Goal: Information Seeking & Learning: Learn about a topic

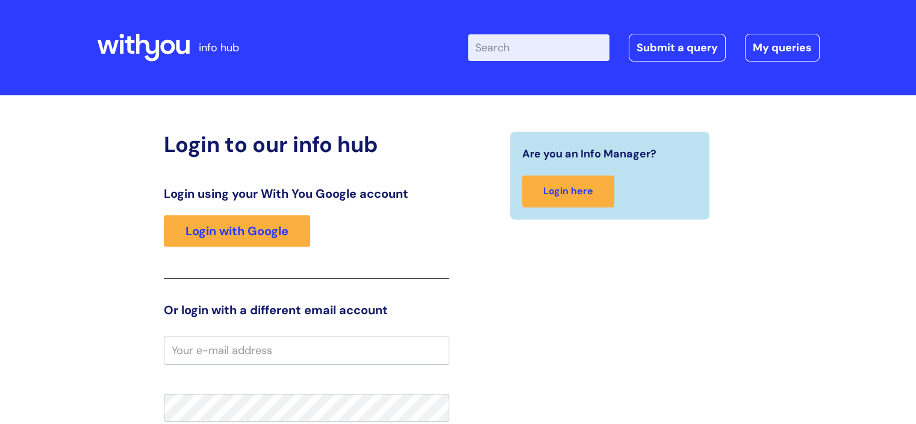
click at [530, 53] on input "Enter your search term here..." at bounding box center [539, 47] width 142 height 27
type input "pay"
click button "Search" at bounding box center [0, 0] width 0 height 0
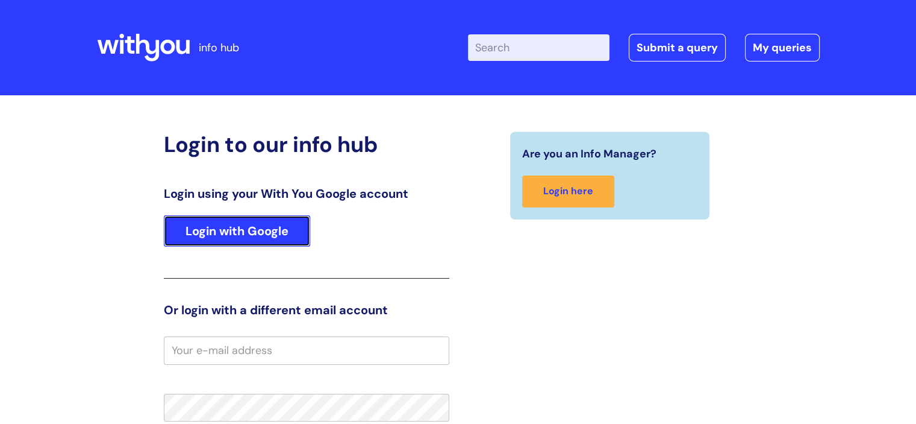
click at [239, 231] on link "Login with Google" at bounding box center [237, 230] width 146 height 31
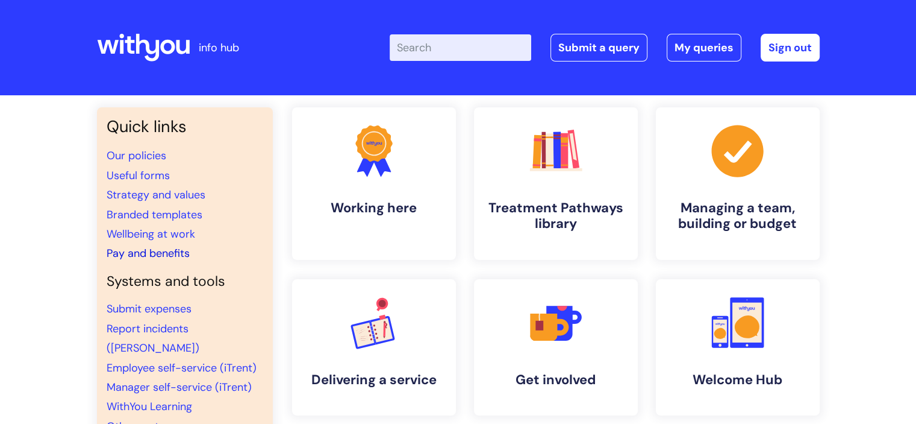
click at [179, 251] on link "Pay and benefits" at bounding box center [148, 253] width 83 height 14
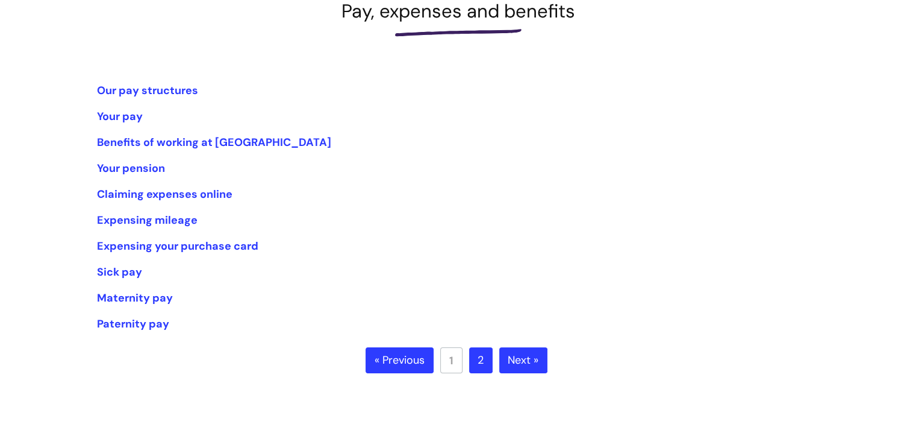
scroll to position [169, 0]
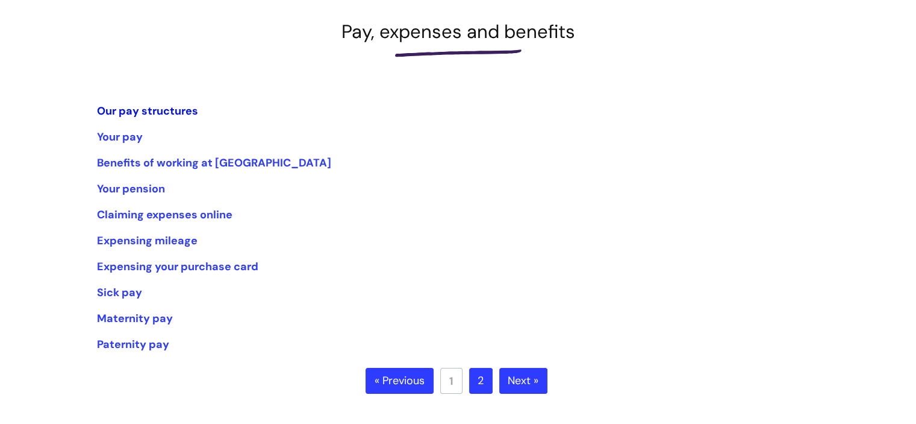
click at [158, 108] on link "Our pay structures" at bounding box center [147, 111] width 101 height 14
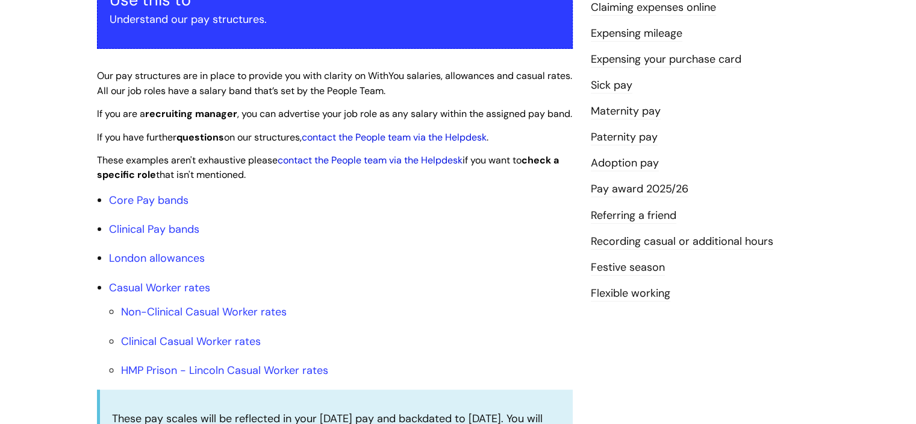
scroll to position [263, 0]
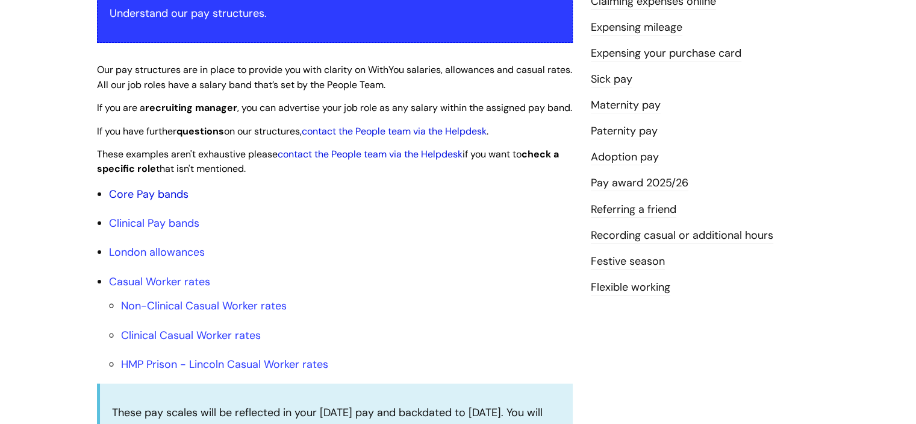
click at [154, 201] on link "Core Pay bands" at bounding box center [149, 194] width 80 height 14
click at [157, 201] on link "Core Pay bands" at bounding box center [149, 194] width 80 height 14
click at [138, 201] on link "Core Pay bands" at bounding box center [149, 194] width 80 height 14
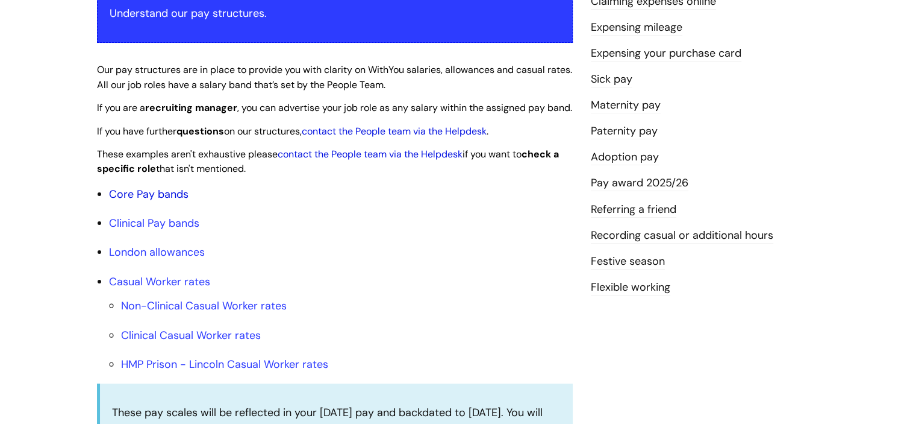
click at [138, 201] on link "Core Pay bands" at bounding box center [149, 194] width 80 height 14
click at [331, 160] on link "contact the People team via the Helpdesk" at bounding box center [370, 154] width 185 height 13
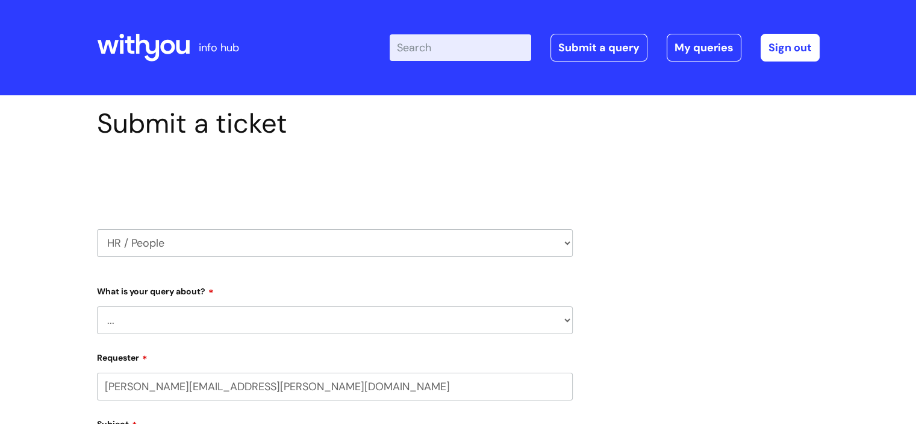
select select "80004157202"
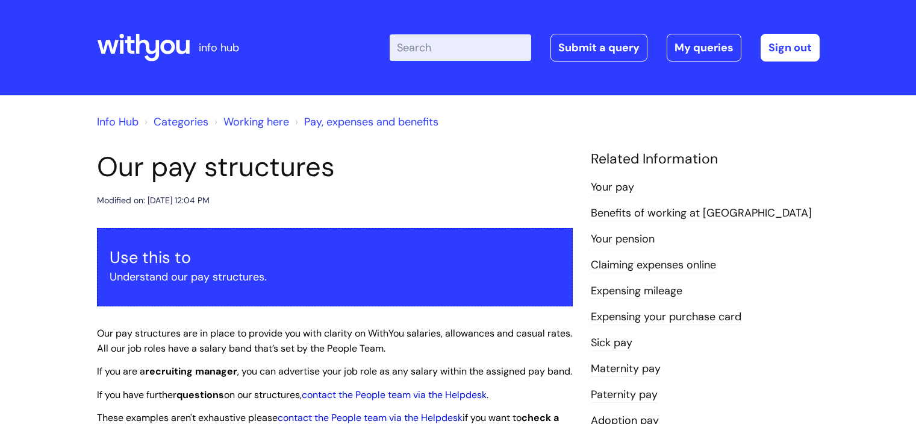
scroll to position [265, 0]
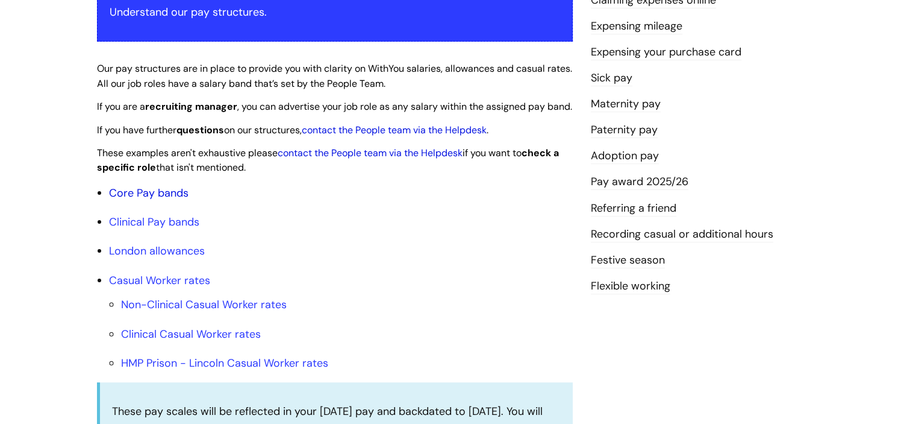
click at [122, 200] on link "Core Pay bands" at bounding box center [149, 193] width 80 height 14
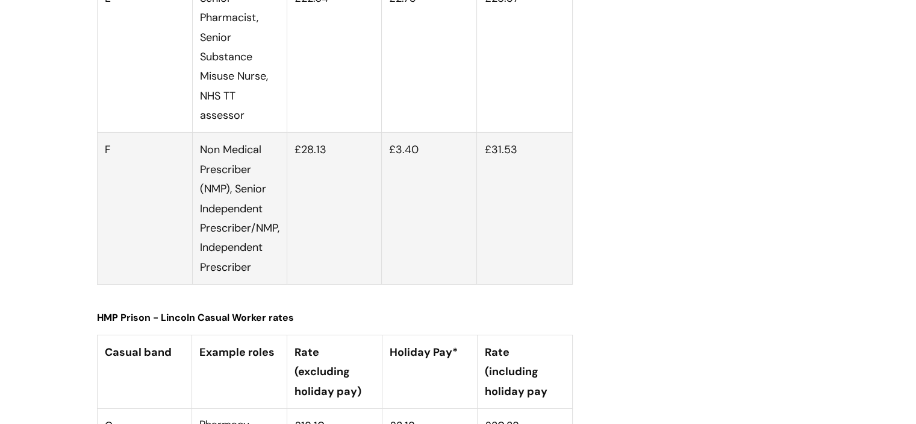
scroll to position [4658, 0]
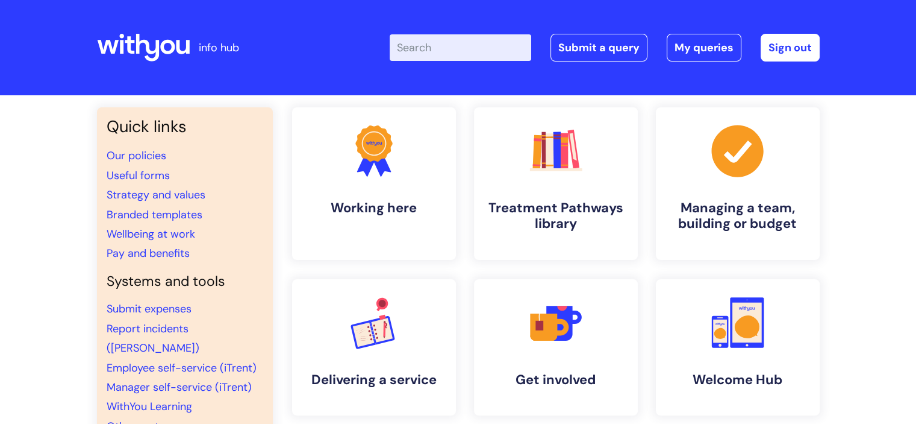
click at [494, 52] on input "Enter your search term here..." at bounding box center [461, 47] width 142 height 27
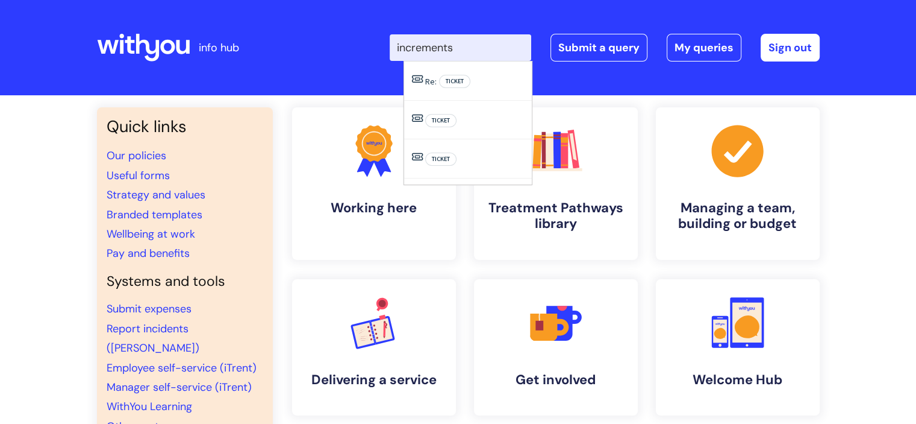
type input "increments"
click button "Search" at bounding box center [0, 0] width 0 height 0
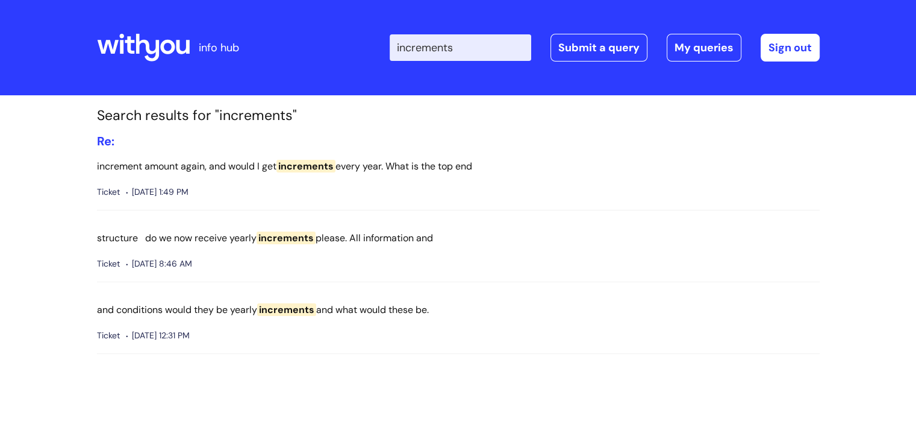
click at [290, 162] on span "increments" at bounding box center [306, 166] width 59 height 13
click at [230, 160] on p "increment amount again, and would I get increments every year. What is the top …" at bounding box center [458, 166] width 723 height 17
click at [251, 237] on p "structure do we now receive yearly increments please. All information and" at bounding box center [458, 238] width 723 height 17
click at [484, 48] on input "increments" at bounding box center [461, 47] width 142 height 27
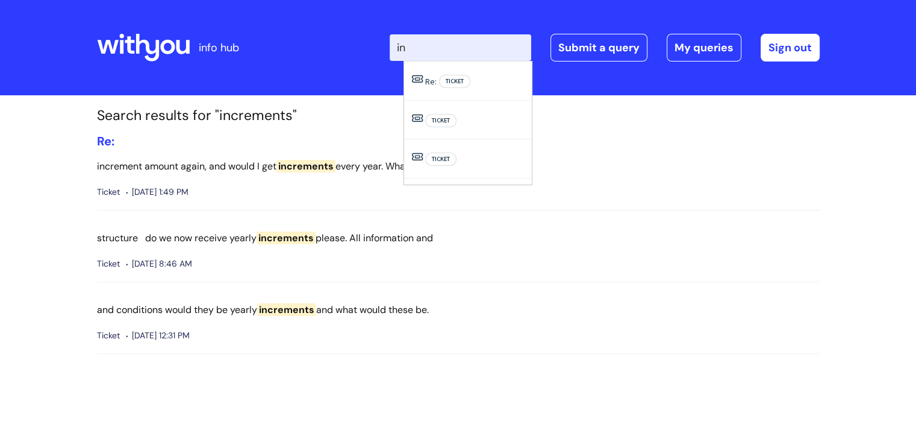
type input "i"
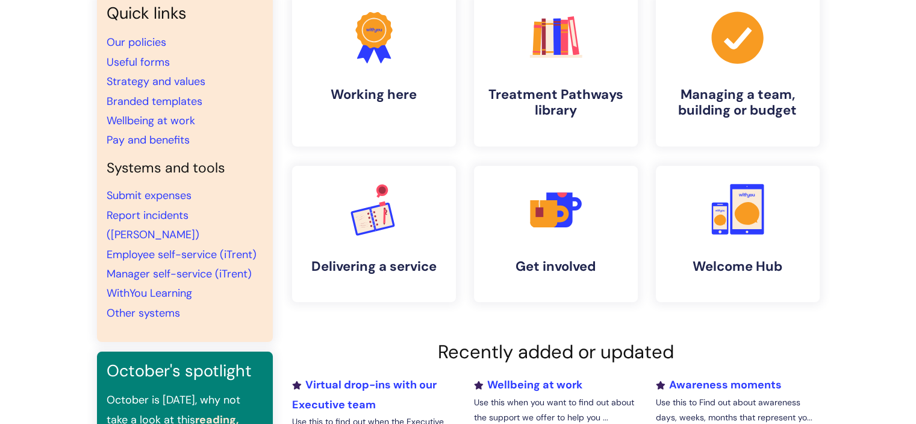
scroll to position [92, 0]
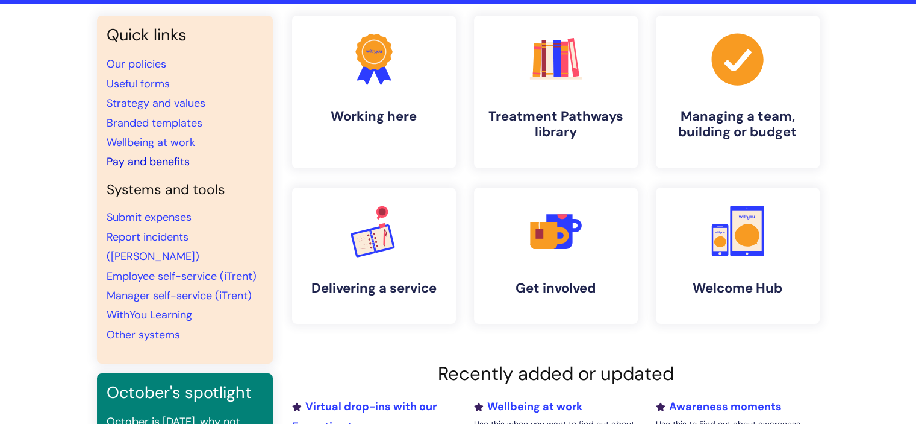
click at [174, 163] on link "Pay and benefits" at bounding box center [148, 161] width 83 height 14
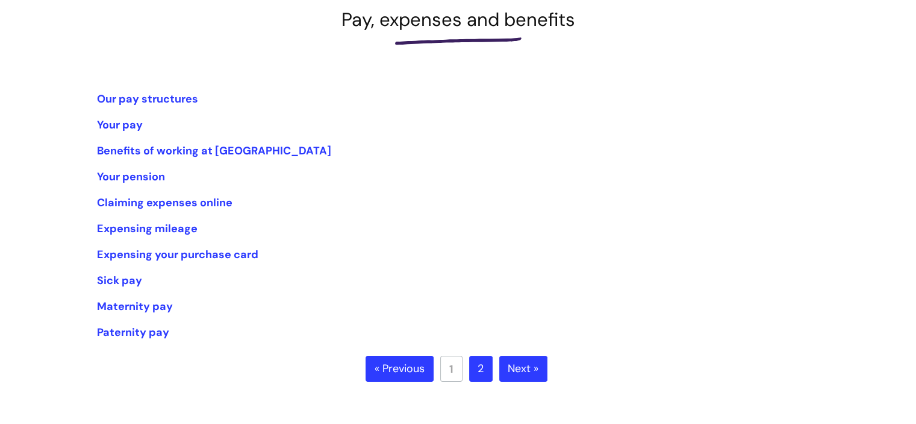
scroll to position [186, 0]
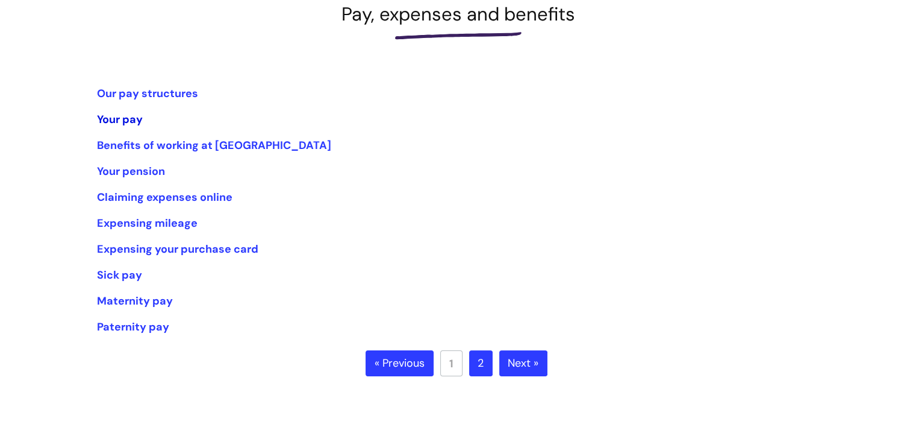
click at [123, 122] on link "Your pay" at bounding box center [120, 119] width 46 height 14
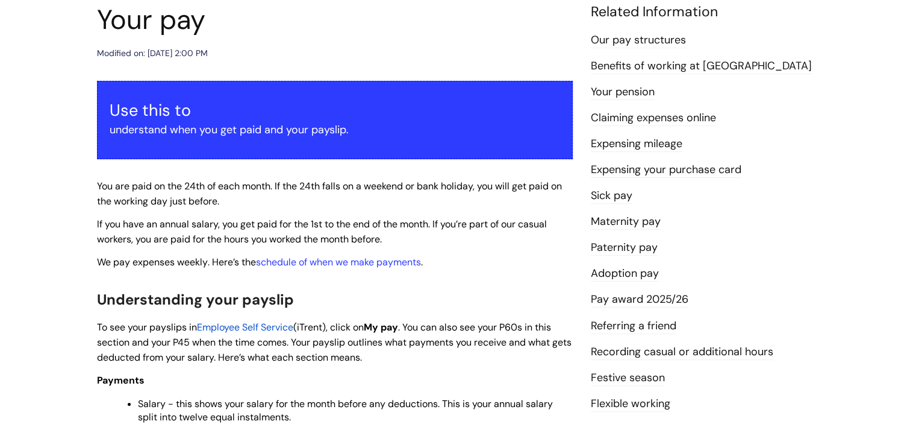
scroll to position [137, 0]
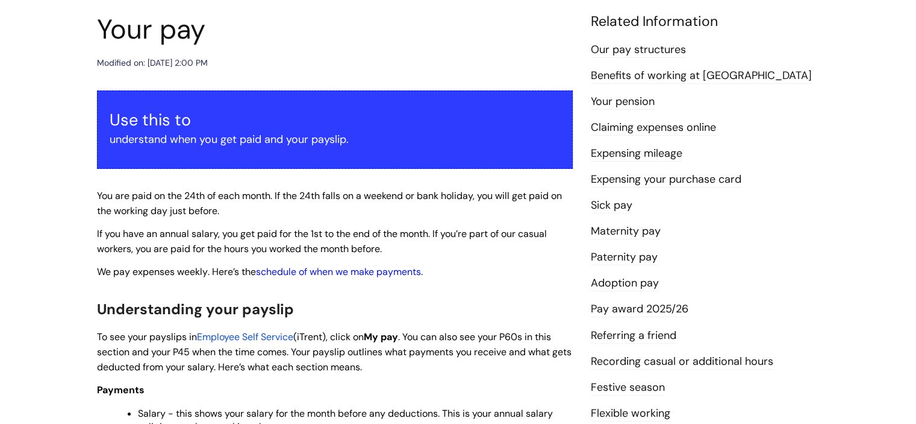
click at [395, 271] on link "schedule of when we make payments" at bounding box center [338, 271] width 165 height 13
